Goal: Communication & Community: Participate in discussion

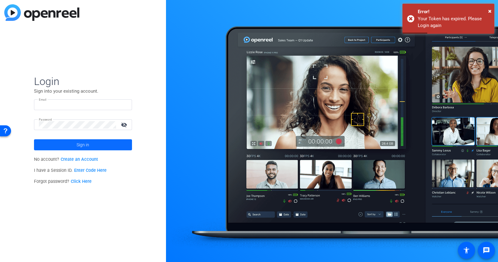
type input "jspier@broadstreet.com"
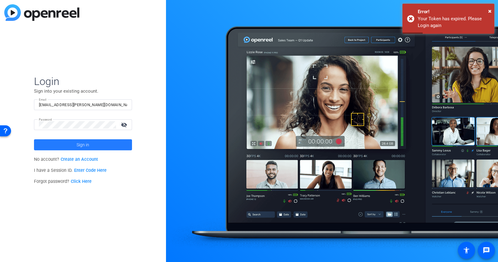
click at [87, 145] on span "Sign in" at bounding box center [83, 144] width 13 height 15
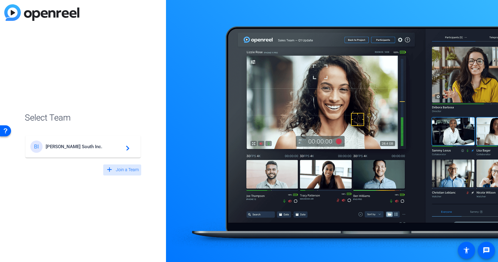
click at [123, 168] on span "Join a Team" at bounding box center [127, 169] width 23 height 6
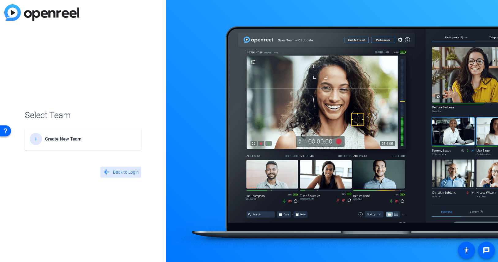
click at [108, 171] on mat-icon "arrow_back" at bounding box center [107, 172] width 8 height 8
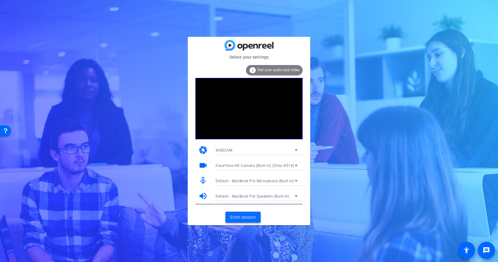
click at [245, 217] on span "Enter session" at bounding box center [242, 217] width 25 height 6
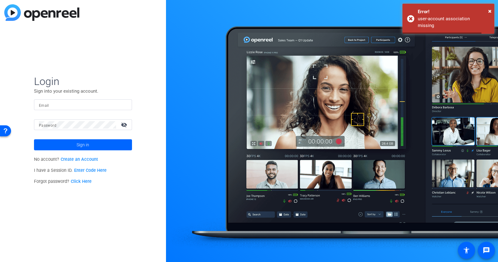
type input "jspier@broadstreet.com"
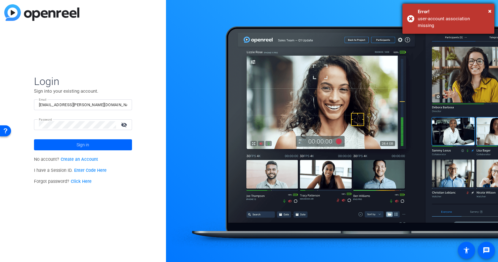
click at [492, 9] on div "× Error! user-account association missing" at bounding box center [448, 19] width 92 height 30
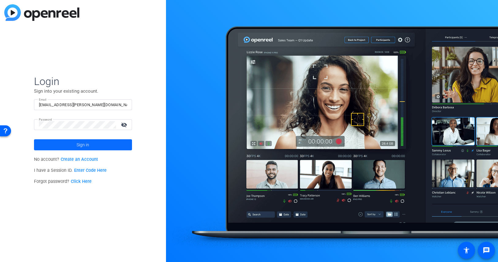
click at [89, 146] on span at bounding box center [83, 144] width 98 height 15
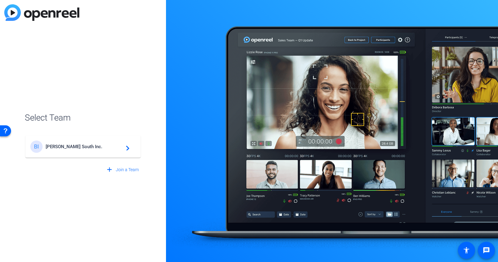
click at [65, 146] on span "Broadstreet South Inc." at bounding box center [84, 147] width 77 height 6
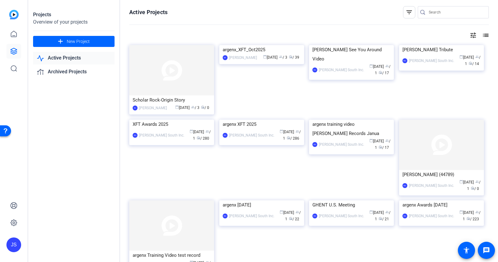
click at [81, 58] on link "Active Projects" at bounding box center [73, 58] width 81 height 13
click at [80, 58] on link "Active Projects" at bounding box center [73, 58] width 81 height 13
click at [82, 57] on link "Active Projects" at bounding box center [73, 58] width 81 height 13
click at [487, 33] on mat-icon "list" at bounding box center [484, 35] width 7 height 7
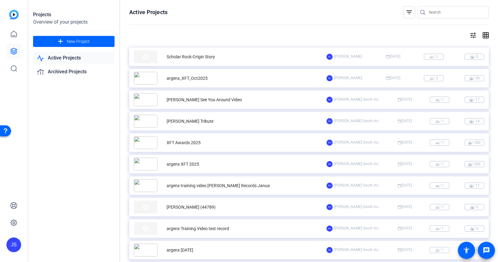
click at [201, 78] on div "argenx_XFT_Oct2025" at bounding box center [187, 78] width 41 height 6
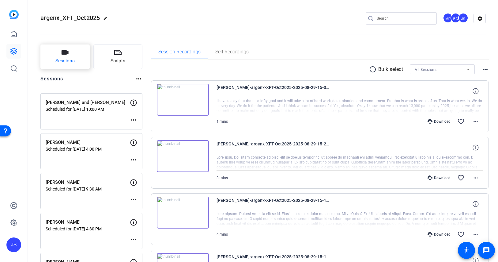
click at [65, 57] on span "Sessions" at bounding box center [64, 60] width 19 height 7
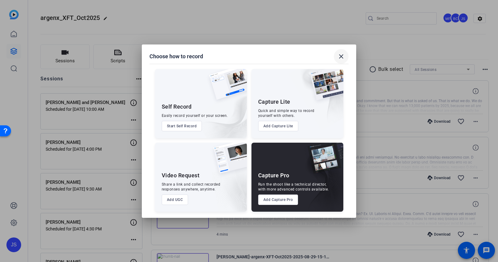
click at [342, 55] on mat-icon "close" at bounding box center [340, 56] width 7 height 7
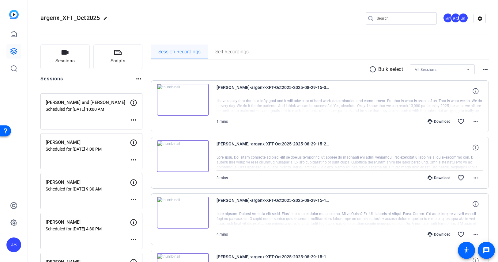
click at [191, 52] on span "Session Recordings" at bounding box center [179, 51] width 42 height 5
click at [14, 35] on icon at bounding box center [13, 33] width 7 height 7
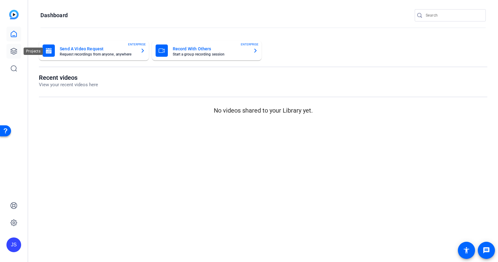
click at [16, 49] on icon at bounding box center [14, 51] width 6 height 6
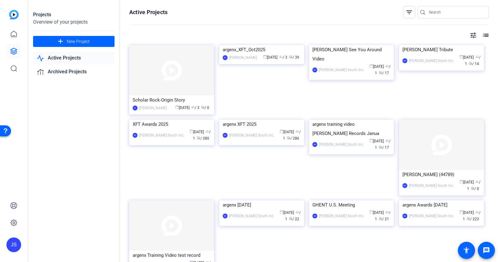
click at [77, 56] on link "Active Projects" at bounding box center [73, 58] width 81 height 13
click at [14, 30] on icon at bounding box center [13, 33] width 7 height 7
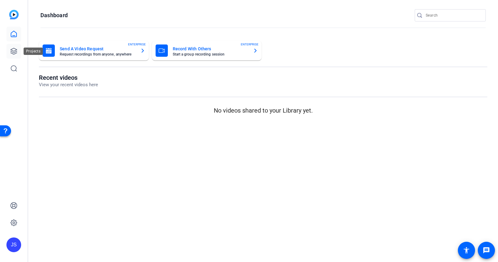
click at [15, 51] on icon at bounding box center [14, 51] width 6 height 6
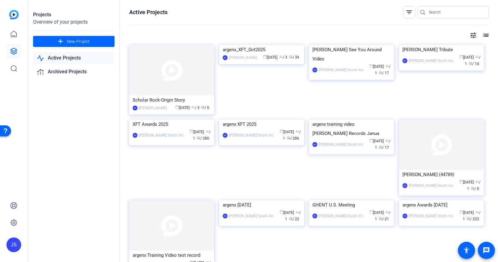
click at [14, 14] on img at bounding box center [13, 14] width 9 height 9
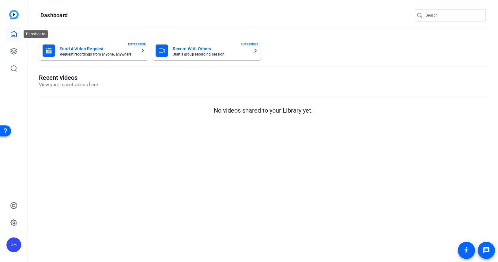
click at [14, 34] on icon at bounding box center [13, 33] width 7 height 7
click at [13, 69] on icon at bounding box center [13, 68] width 7 height 7
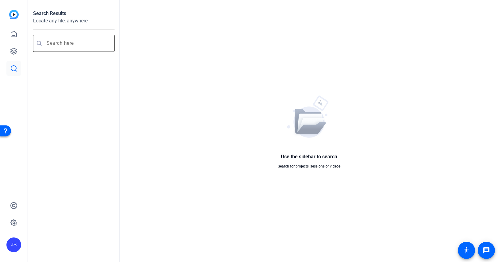
click at [52, 44] on input "Enter search query" at bounding box center [77, 43] width 61 height 7
click at [13, 220] on icon at bounding box center [13, 222] width 7 height 7
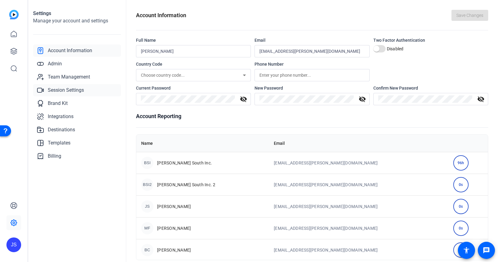
click at [78, 88] on span "Session Settings" at bounding box center [66, 89] width 36 height 7
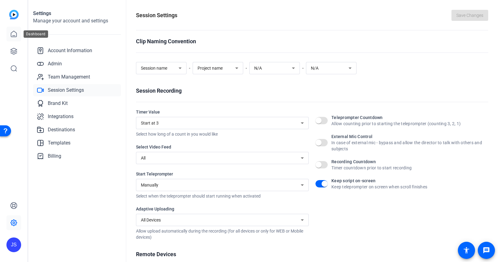
click at [14, 32] on icon at bounding box center [13, 33] width 7 height 7
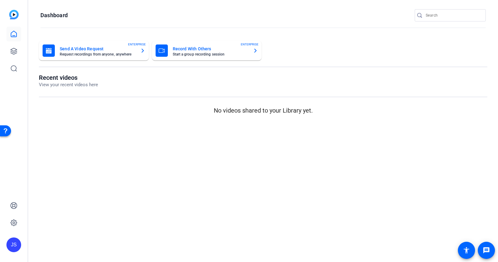
click at [143, 49] on icon "button" at bounding box center [142, 50] width 5 height 7
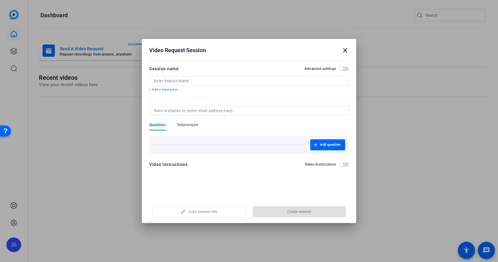
click at [346, 49] on mat-icon "close" at bounding box center [344, 50] width 7 height 7
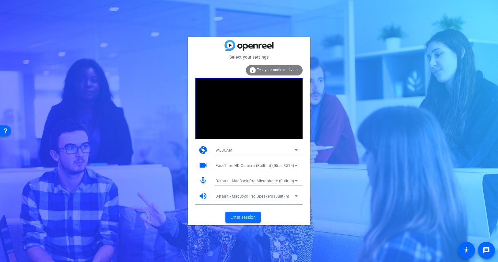
click at [245, 216] on span "Enter session" at bounding box center [242, 217] width 25 height 6
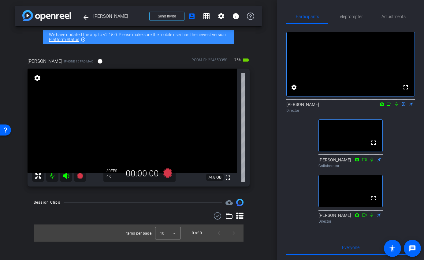
click at [391, 106] on icon at bounding box center [389, 104] width 4 height 3
click at [404, 106] on icon at bounding box center [404, 104] width 5 height 4
click at [405, 106] on icon at bounding box center [404, 104] width 5 height 4
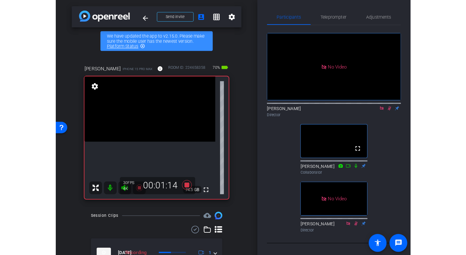
scroll to position [2, 0]
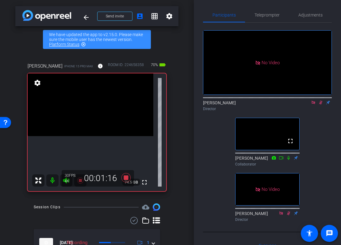
click at [289, 160] on icon at bounding box center [288, 158] width 5 height 4
click at [321, 105] on icon at bounding box center [320, 103] width 3 height 4
click at [314, 128] on div "No Video Judy Spier Director No Video Souzan Alavi Collaborator No Video Brian …" at bounding box center [267, 124] width 129 height 202
click at [321, 105] on icon at bounding box center [320, 102] width 5 height 4
click at [320, 105] on icon at bounding box center [320, 103] width 3 height 4
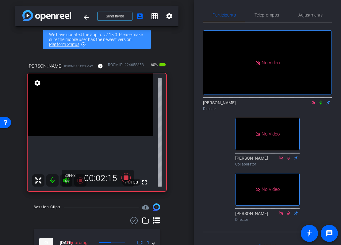
click at [321, 105] on icon at bounding box center [320, 103] width 2 height 4
click at [321, 105] on icon at bounding box center [320, 102] width 5 height 4
click at [320, 105] on icon at bounding box center [320, 103] width 2 height 4
click at [321, 105] on icon at bounding box center [320, 103] width 3 height 4
click at [320, 105] on icon at bounding box center [320, 103] width 2 height 4
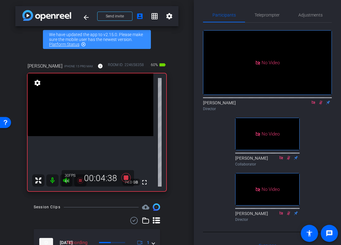
click at [322, 105] on icon at bounding box center [320, 102] width 5 height 4
click at [320, 105] on icon at bounding box center [320, 102] width 5 height 4
click at [321, 105] on icon at bounding box center [320, 102] width 5 height 4
click at [322, 105] on icon at bounding box center [320, 102] width 5 height 4
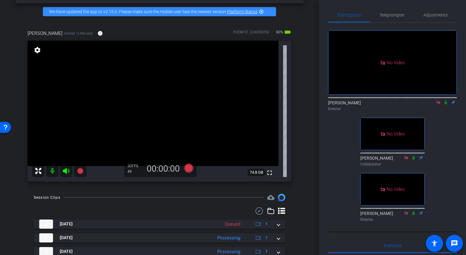
scroll to position [24, 0]
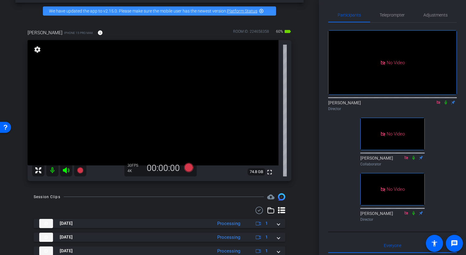
click at [439, 104] on icon at bounding box center [437, 102] width 3 height 3
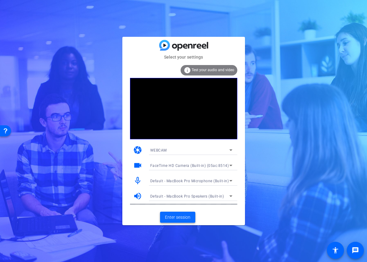
click at [178, 218] on span "Enter session" at bounding box center [177, 217] width 25 height 6
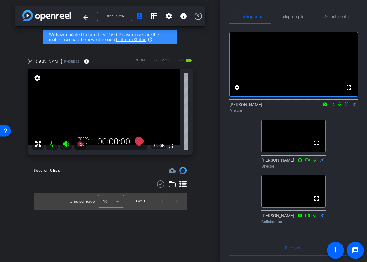
click at [66, 144] on icon at bounding box center [66, 144] width 6 height 6
click at [66, 144] on icon at bounding box center [65, 143] width 7 height 7
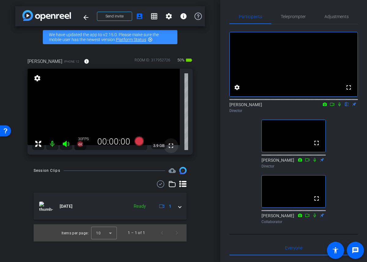
click at [171, 144] on mat-icon "fullscreen" at bounding box center [171, 145] width 7 height 7
click at [334, 106] on icon at bounding box center [332, 104] width 5 height 4
click at [348, 106] on icon at bounding box center [347, 104] width 5 height 4
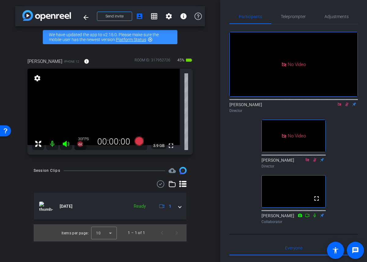
click at [348, 106] on icon at bounding box center [347, 104] width 3 height 4
click at [348, 106] on icon at bounding box center [347, 104] width 2 height 4
click at [347, 106] on icon at bounding box center [347, 104] width 5 height 4
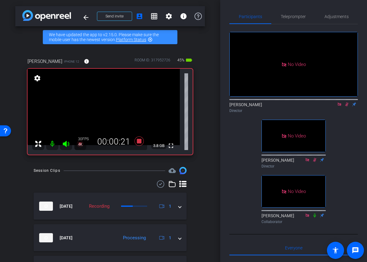
click at [349, 106] on icon at bounding box center [347, 104] width 5 height 4
click at [347, 106] on icon at bounding box center [347, 104] width 5 height 4
click at [348, 106] on icon at bounding box center [347, 104] width 5 height 4
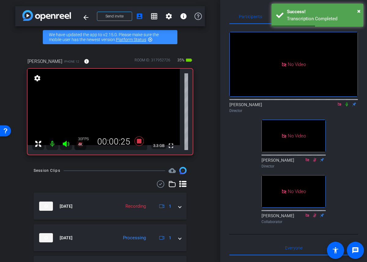
click at [347, 106] on icon at bounding box center [347, 104] width 5 height 4
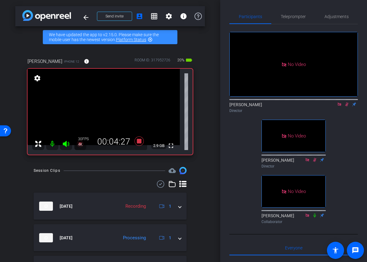
click at [348, 106] on icon at bounding box center [347, 104] width 5 height 4
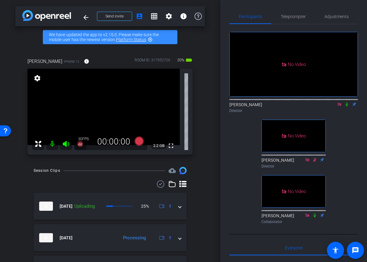
click at [347, 106] on icon at bounding box center [347, 104] width 5 height 4
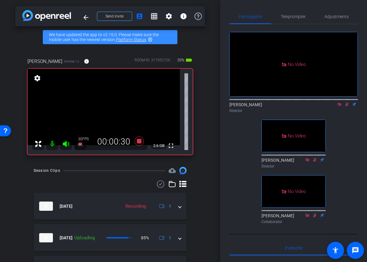
click at [344, 128] on div "No Video Judy Spier Director No Video Brian Curp Director No Video Souzan Alavi…" at bounding box center [294, 125] width 129 height 202
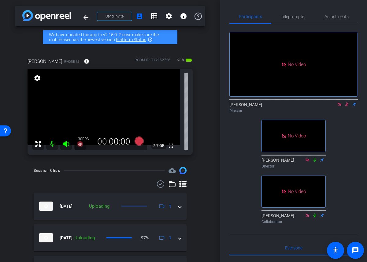
click at [349, 106] on icon at bounding box center [347, 104] width 5 height 4
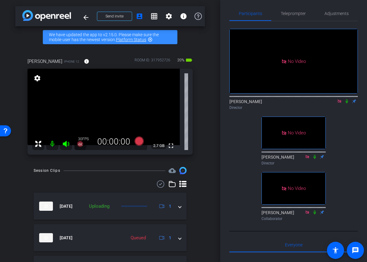
scroll to position [2, 0]
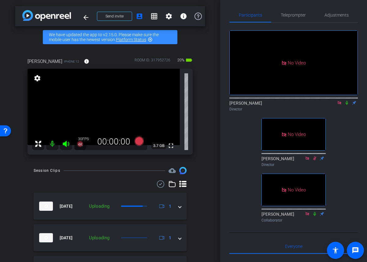
click at [339, 105] on icon at bounding box center [339, 102] width 5 height 4
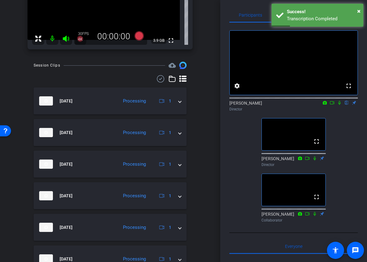
scroll to position [0, 0]
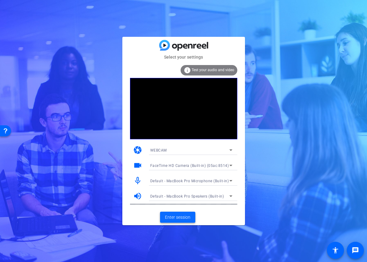
click at [177, 217] on span "Enter session" at bounding box center [177, 217] width 25 height 6
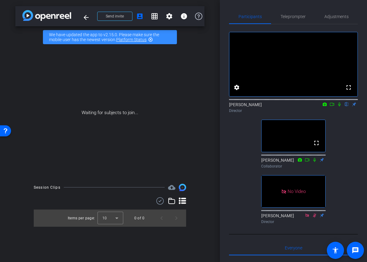
click at [339, 106] on icon at bounding box center [339, 104] width 2 height 4
click at [332, 106] on icon at bounding box center [331, 104] width 5 height 4
click at [340, 106] on icon at bounding box center [338, 103] width 3 height 3
click at [340, 106] on icon at bounding box center [339, 104] width 5 height 4
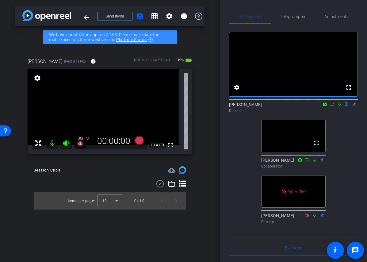
click at [333, 106] on icon at bounding box center [331, 104] width 5 height 4
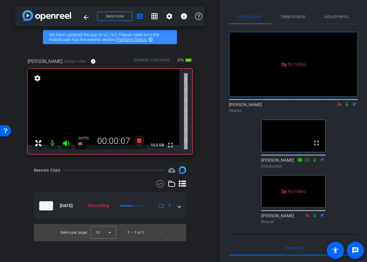
click at [347, 106] on icon at bounding box center [346, 104] width 5 height 4
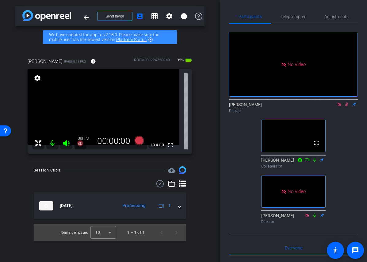
click at [348, 106] on icon at bounding box center [346, 104] width 5 height 4
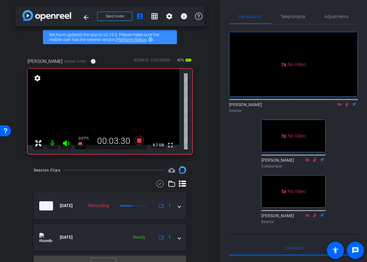
click at [349, 134] on div "No Video [PERSON_NAME] Director No Video [PERSON_NAME] Collaborator No Video [P…" at bounding box center [293, 125] width 129 height 202
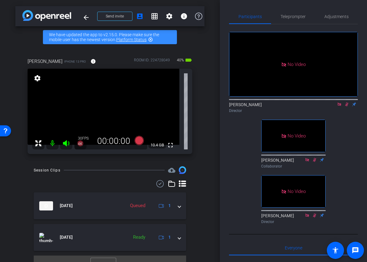
click at [347, 106] on icon at bounding box center [346, 104] width 3 height 4
click at [347, 106] on icon at bounding box center [346, 104] width 5 height 4
click at [347, 106] on icon at bounding box center [346, 104] width 3 height 4
click at [347, 106] on icon at bounding box center [346, 104] width 5 height 4
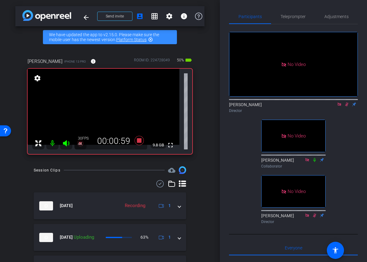
click at [348, 106] on icon at bounding box center [346, 104] width 5 height 4
click at [347, 106] on icon at bounding box center [346, 104] width 5 height 4
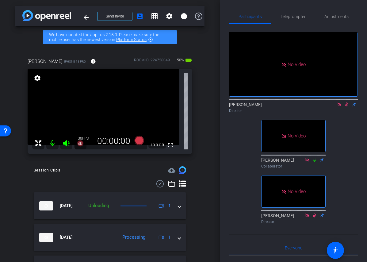
click at [347, 106] on icon at bounding box center [346, 104] width 5 height 4
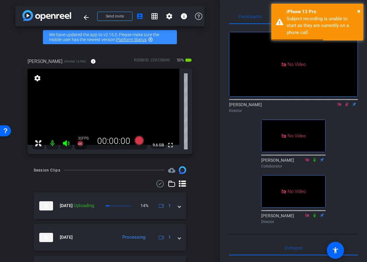
click at [347, 106] on icon at bounding box center [346, 104] width 3 height 4
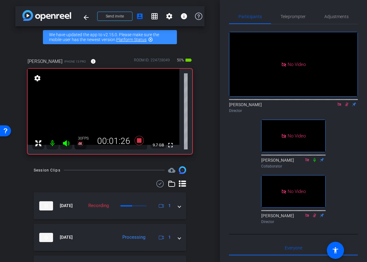
scroll to position [1, 0]
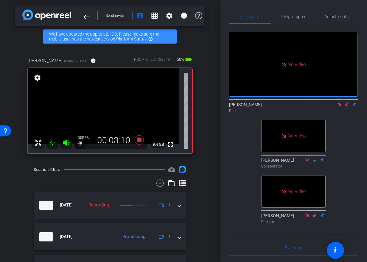
click at [347, 106] on icon at bounding box center [346, 104] width 3 height 4
click at [347, 106] on icon at bounding box center [346, 104] width 2 height 4
click at [347, 106] on icon at bounding box center [346, 104] width 5 height 4
click at [348, 106] on icon at bounding box center [346, 104] width 5 height 4
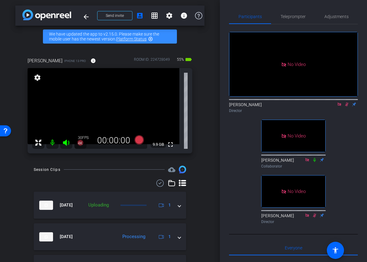
click at [347, 106] on icon at bounding box center [346, 104] width 5 height 4
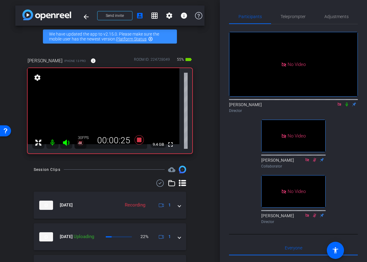
click at [348, 106] on icon at bounding box center [346, 104] width 5 height 4
click at [346, 106] on icon at bounding box center [346, 104] width 3 height 4
click at [346, 106] on icon at bounding box center [346, 104] width 5 height 4
click at [347, 106] on icon at bounding box center [346, 104] width 5 height 4
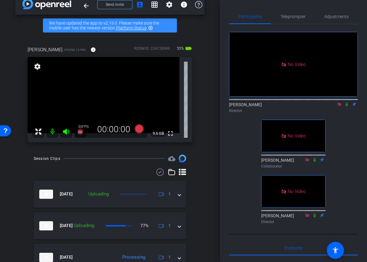
scroll to position [12, 0]
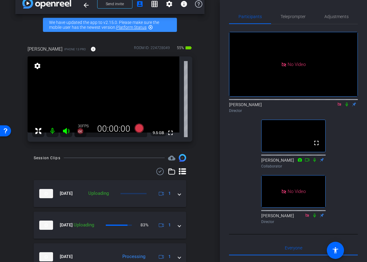
click at [340, 106] on icon at bounding box center [338, 103] width 3 height 3
